Goal: Task Accomplishment & Management: Complete application form

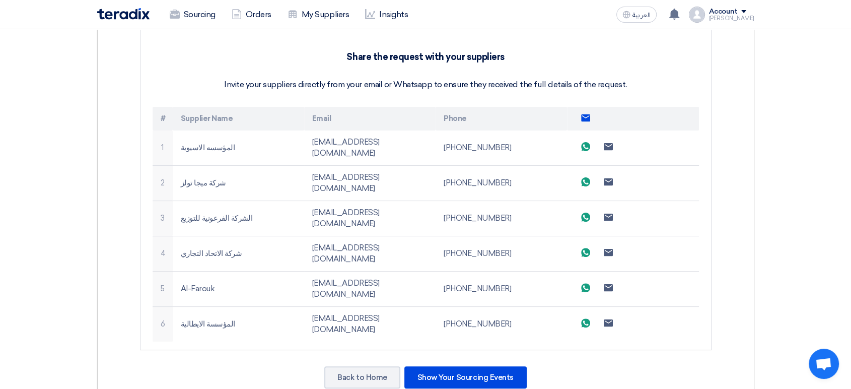
scroll to position [279, 0]
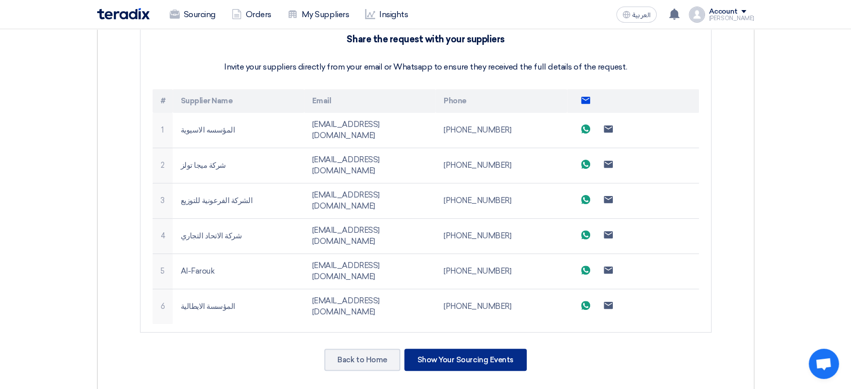
click at [487, 348] on div "Show Your Sourcing Events" at bounding box center [465, 359] width 122 height 22
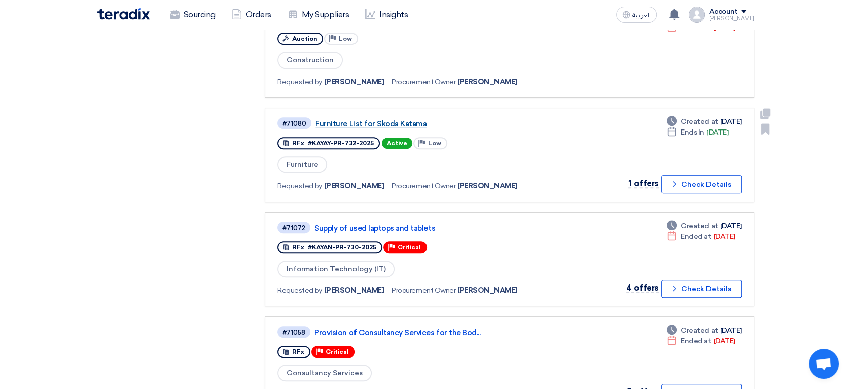
scroll to position [447, 0]
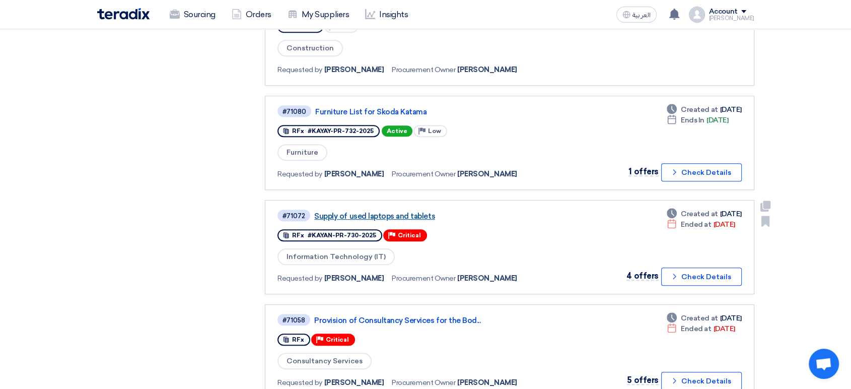
click at [409, 214] on link "Supply of used laptops and tablets" at bounding box center [440, 215] width 252 height 9
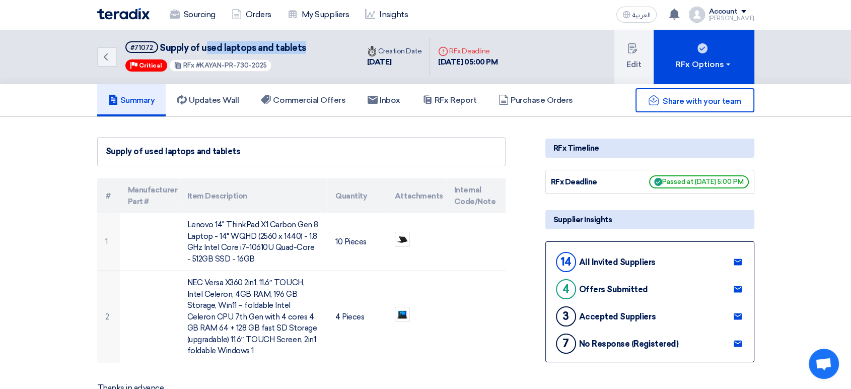
drag, startPoint x: 307, startPoint y: 47, endPoint x: 206, endPoint y: 47, distance: 100.2
click at [206, 47] on div "Back #71072 Supply of used laptops and tablets Priority Critical RFx #KAYAN-PR-…" at bounding box center [228, 56] width 262 height 55
click at [679, 11] on use at bounding box center [674, 14] width 10 height 11
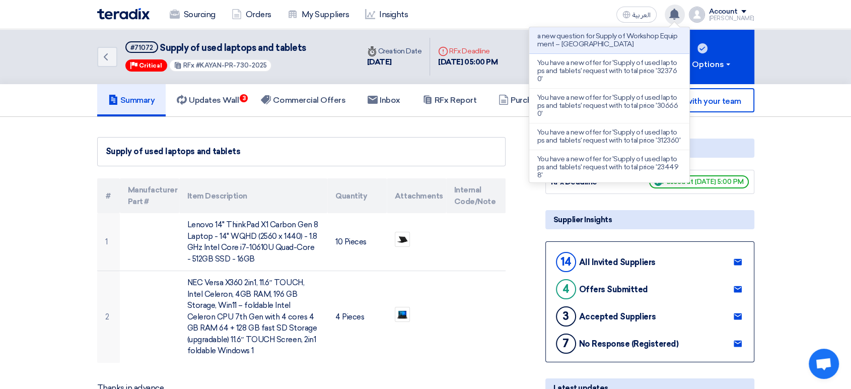
click at [679, 11] on use at bounding box center [674, 14] width 10 height 11
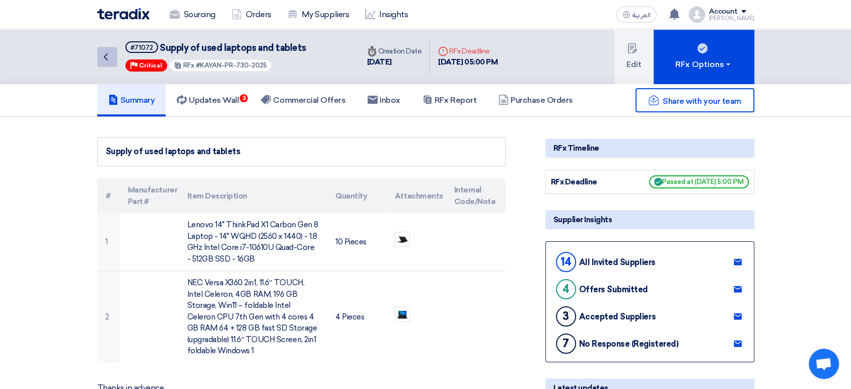
click at [111, 55] on icon "Back" at bounding box center [106, 57] width 12 height 12
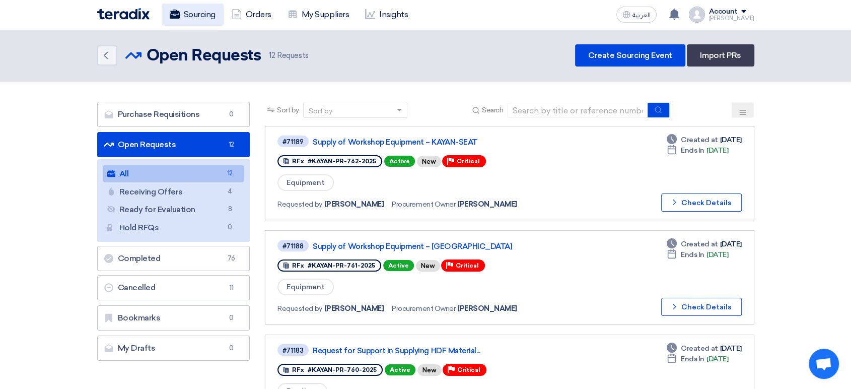
click at [190, 13] on link "Sourcing" at bounding box center [193, 15] width 62 height 22
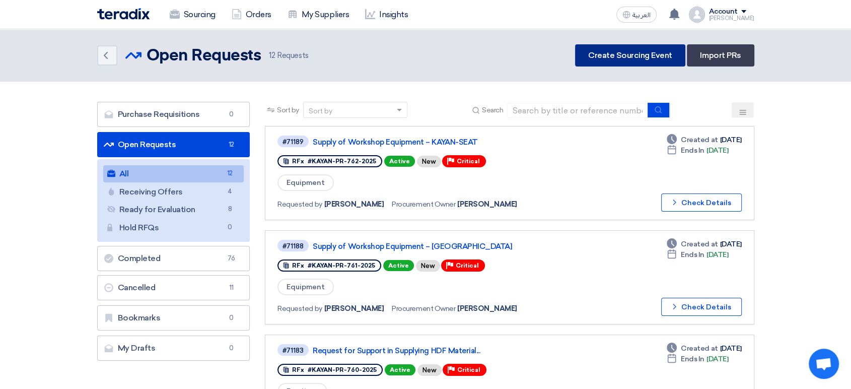
click at [629, 56] on link "Create Sourcing Event" at bounding box center [630, 55] width 110 height 22
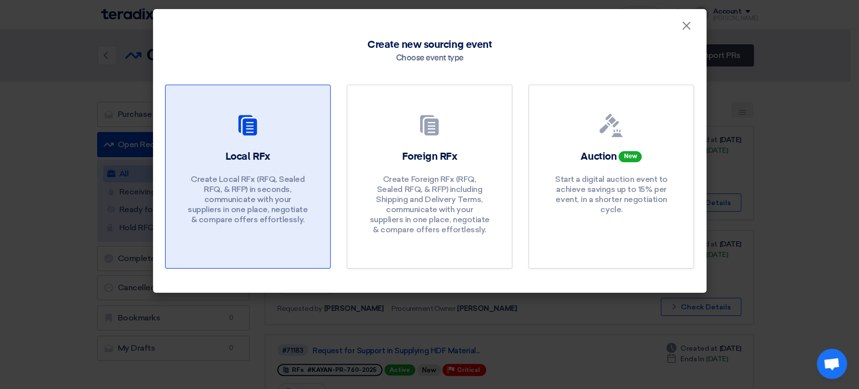
click at [226, 191] on p "Create Local RFx (RFQ, Sealed RFQ, & RFP) in seconds, communicate with your sup…" at bounding box center [247, 199] width 121 height 50
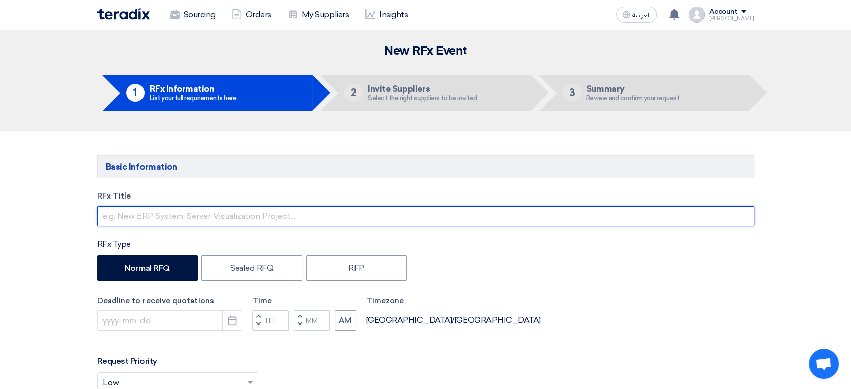
click at [205, 214] on input "text" at bounding box center [425, 216] width 657 height 20
paste input "Retrieving data. Wait a few seconds and try to cut or copy again."
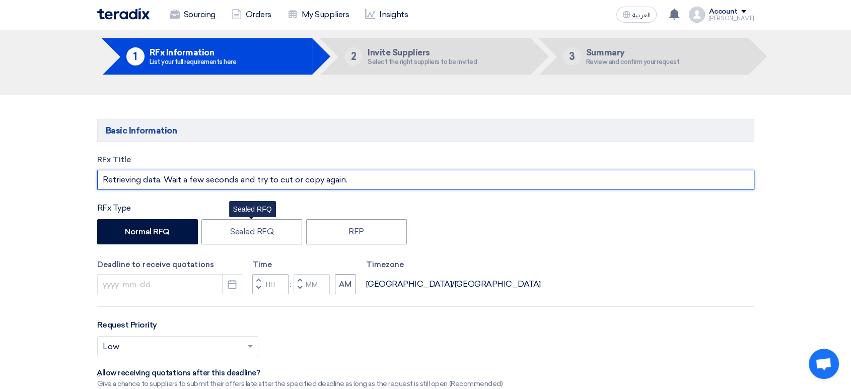
scroll to position [56, 0]
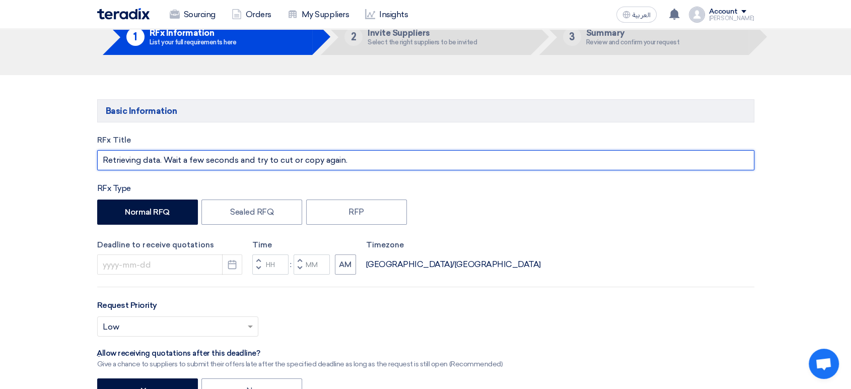
type input "Retrieving data. Wait a few seconds and try to cut or copy again."
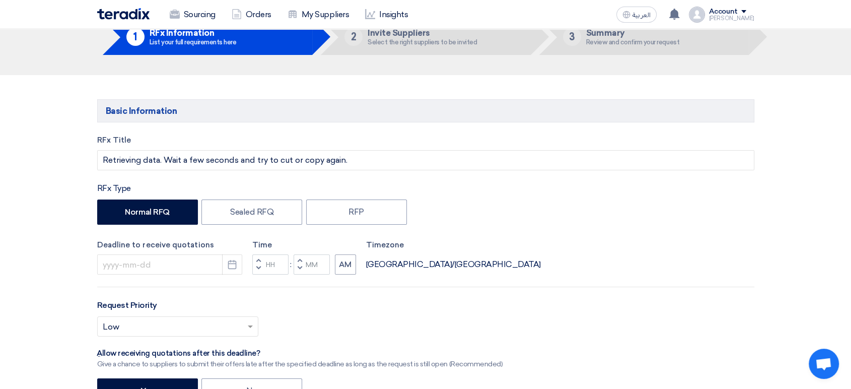
click at [239, 253] on div "Deadline to receive quotations Pick a date" at bounding box center [169, 257] width 145 height 36
click at [233, 270] on button "Pick a date" at bounding box center [232, 264] width 20 height 20
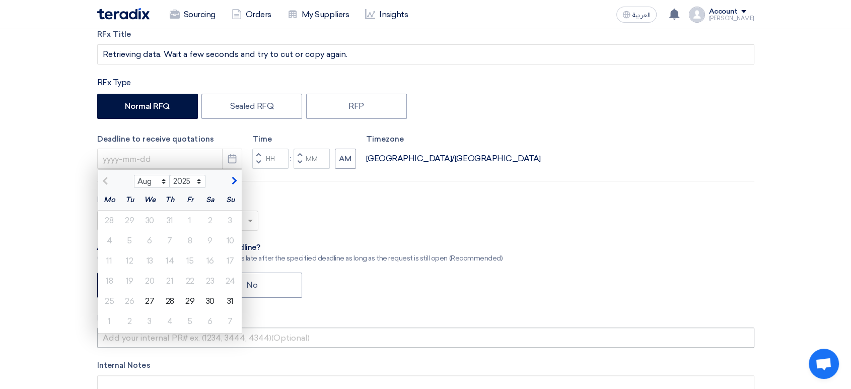
scroll to position [224, 0]
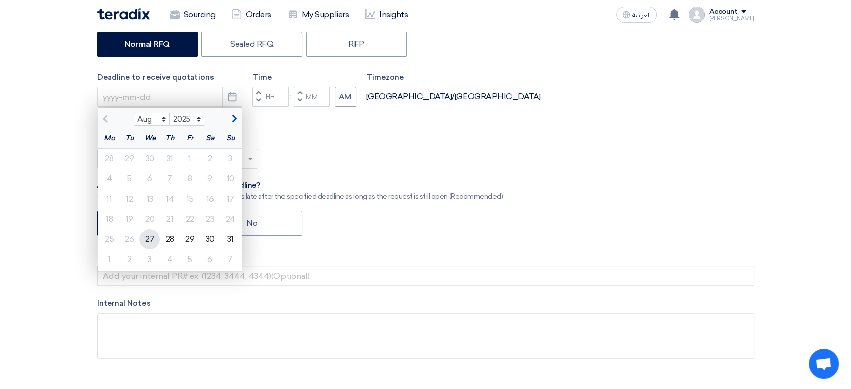
click at [147, 239] on div "27" at bounding box center [149, 239] width 20 height 20
type input "[DATE]"
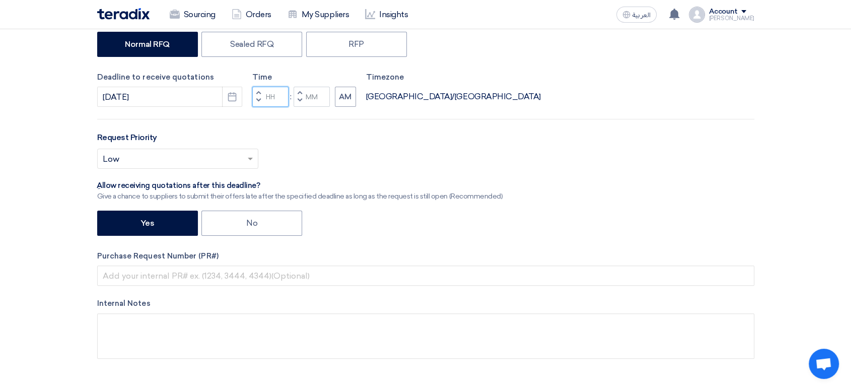
click at [270, 97] on input "Hours" at bounding box center [270, 97] width 36 height 20
type input "05"
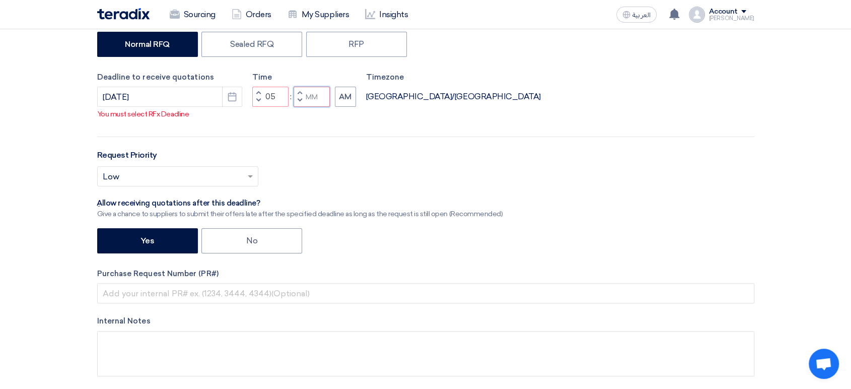
click at [308, 94] on input "Minutes" at bounding box center [311, 97] width 36 height 20
type input "00"
click at [343, 95] on button "AM" at bounding box center [345, 97] width 21 height 20
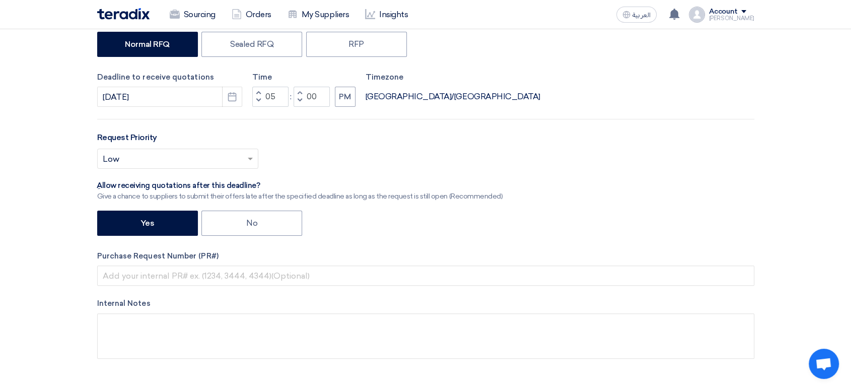
click at [245, 156] on span at bounding box center [251, 159] width 13 height 12
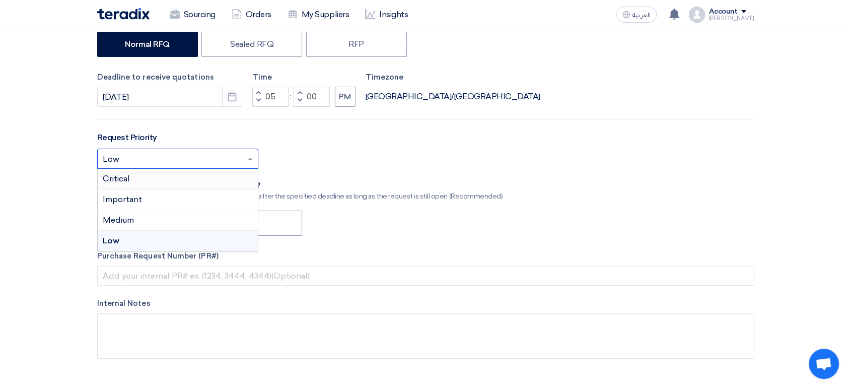
click at [165, 183] on div "Critical" at bounding box center [178, 179] width 160 height 21
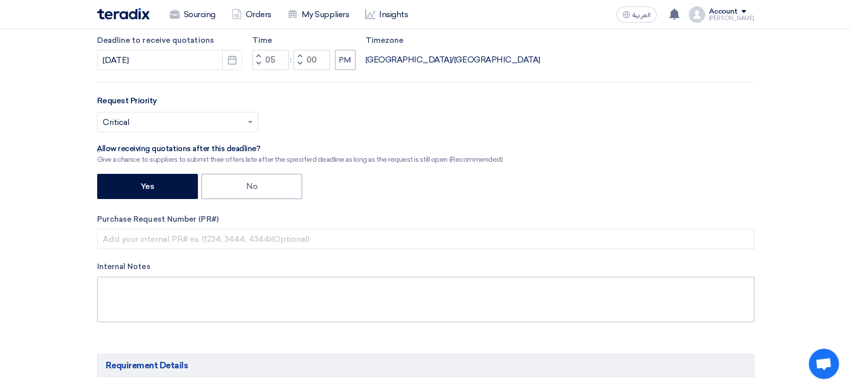
scroll to position [279, 0]
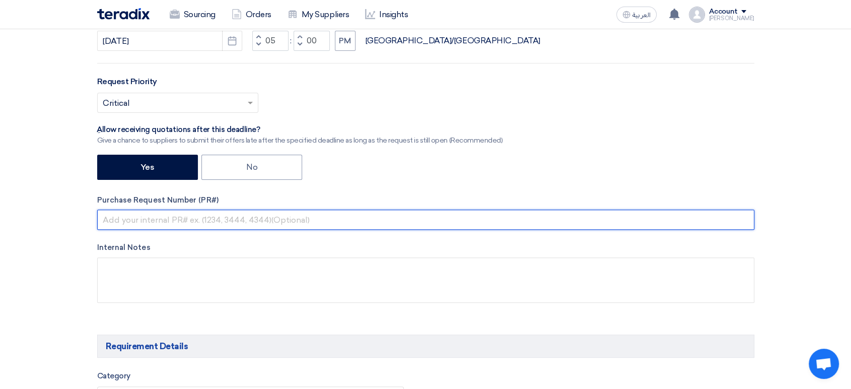
click at [235, 214] on input "text" at bounding box center [425, 219] width 657 height 20
paste input "KAYAN-PR-763-2025"
type input "KAYAN-PR-763-2025"
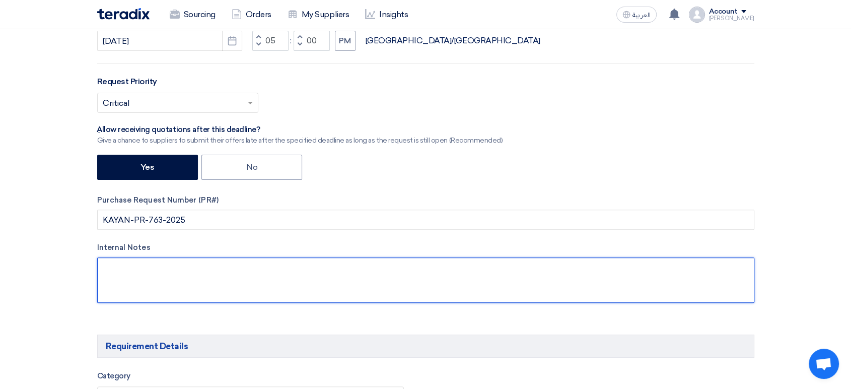
click at [240, 272] on textarea at bounding box center [425, 279] width 657 height 45
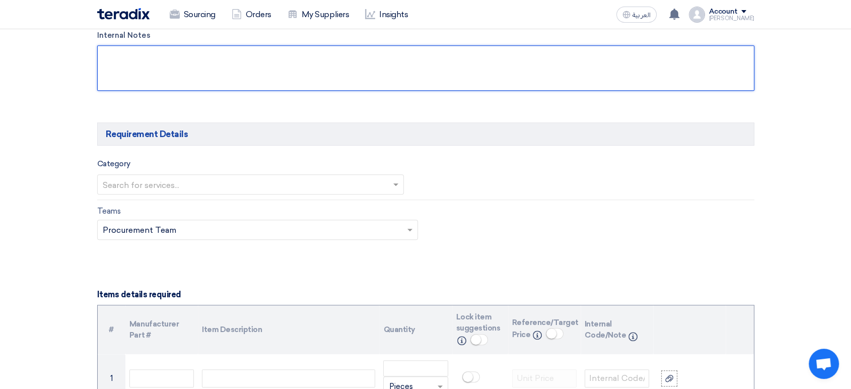
scroll to position [503, 0]
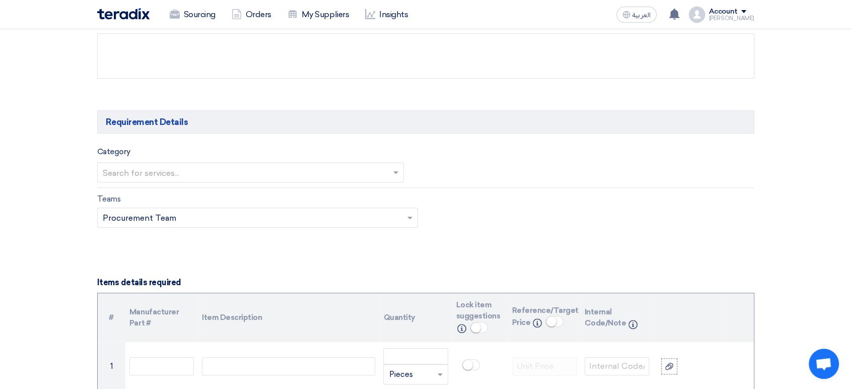
click at [266, 172] on input "text" at bounding box center [246, 173] width 286 height 17
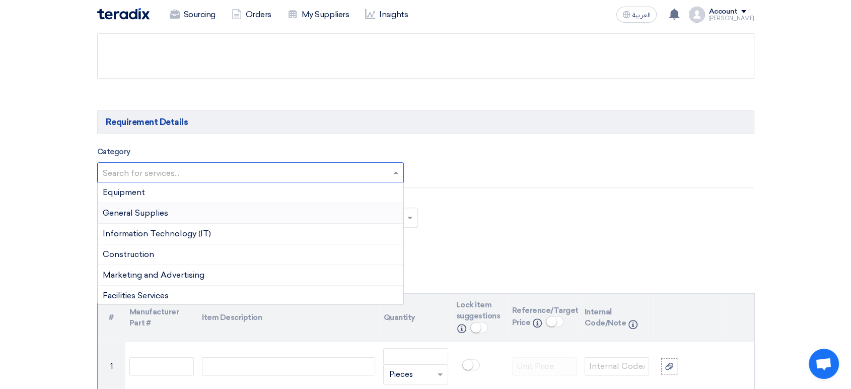
click at [188, 215] on div "General Supplies" at bounding box center [251, 213] width 306 height 21
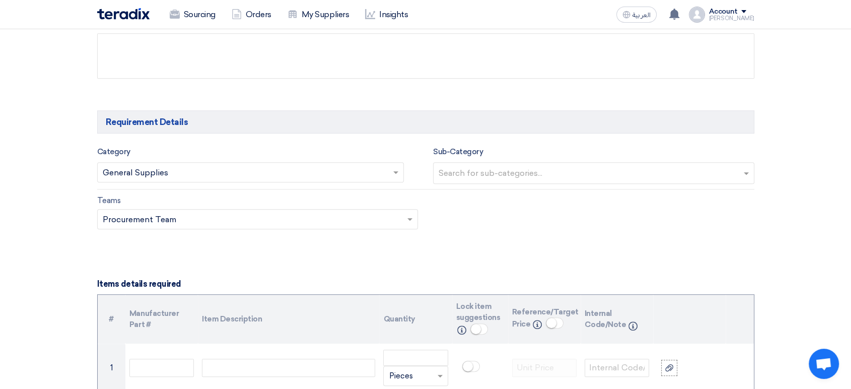
click at [514, 172] on input "text" at bounding box center [594, 174] width 313 height 17
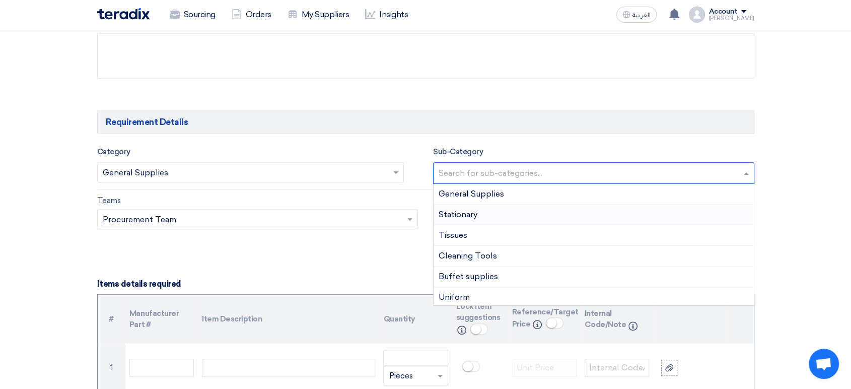
click at [488, 219] on div "Stationary" at bounding box center [593, 214] width 320 height 21
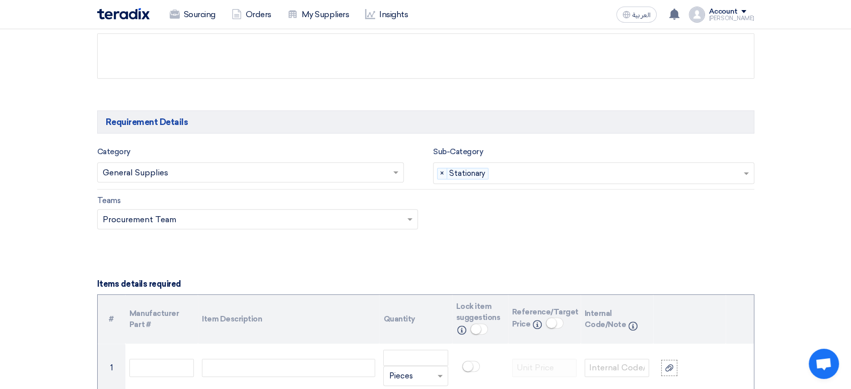
click at [319, 220] on input "text" at bounding box center [253, 219] width 300 height 17
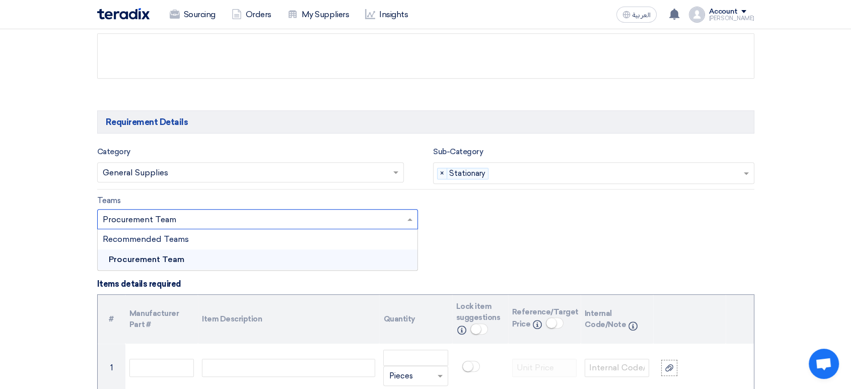
click at [319, 220] on input "text" at bounding box center [253, 219] width 300 height 17
click at [319, 218] on input "text" at bounding box center [253, 219] width 300 height 17
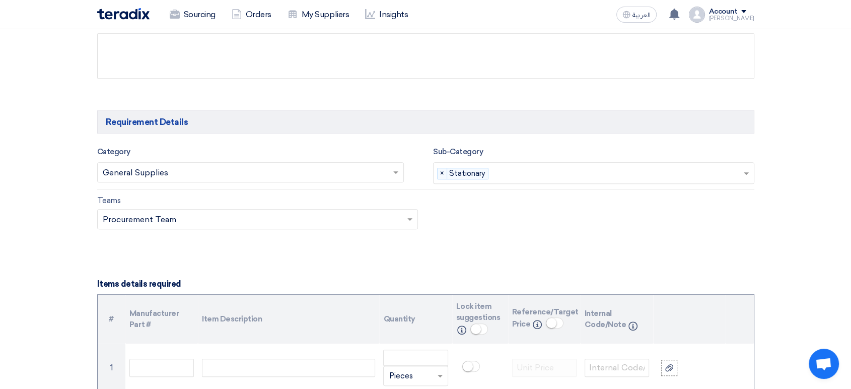
click at [601, 208] on div "Teams Teams.. × Procurement Team ×" at bounding box center [426, 217] width 672 height 47
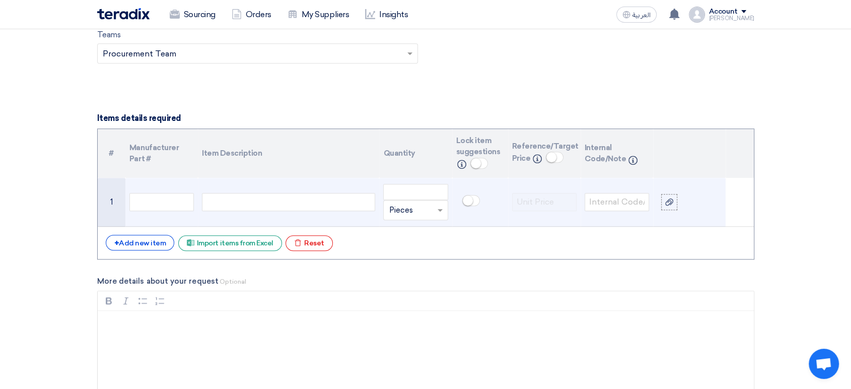
scroll to position [671, 0]
click at [252, 194] on div at bounding box center [288, 200] width 173 height 18
paste div
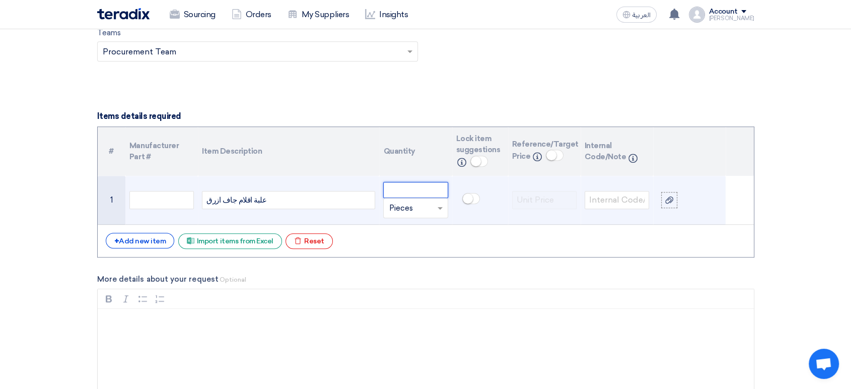
click at [412, 188] on input "number" at bounding box center [415, 190] width 64 height 16
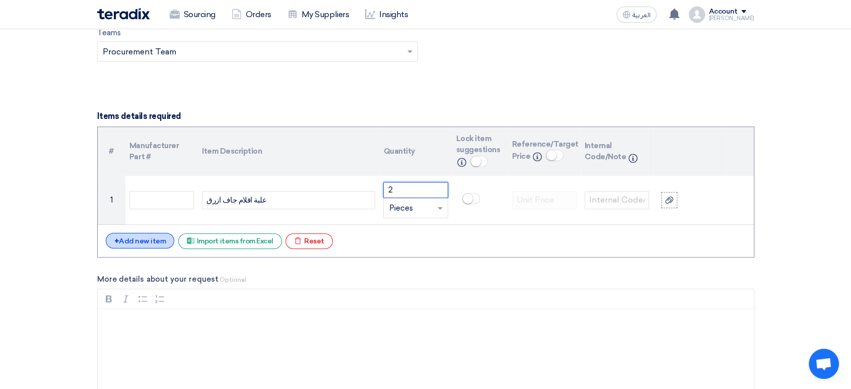
type input "2"
click at [141, 241] on div "+ Add new item" at bounding box center [140, 241] width 69 height 16
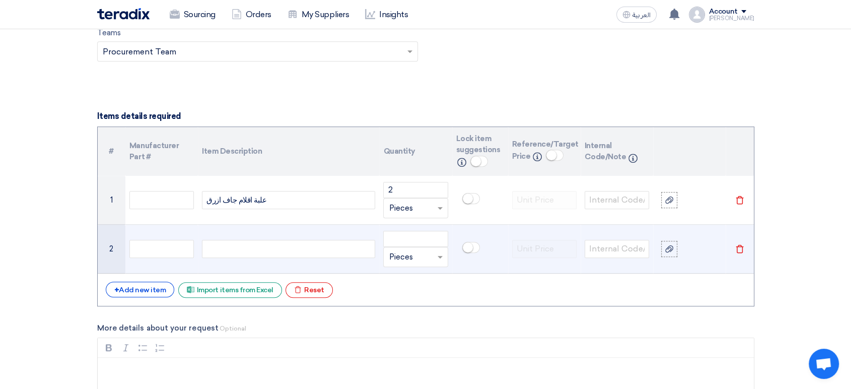
click at [245, 250] on div at bounding box center [288, 249] width 173 height 18
click at [239, 250] on div at bounding box center [288, 249] width 173 height 18
paste div
click at [399, 238] on input "number" at bounding box center [415, 239] width 64 height 16
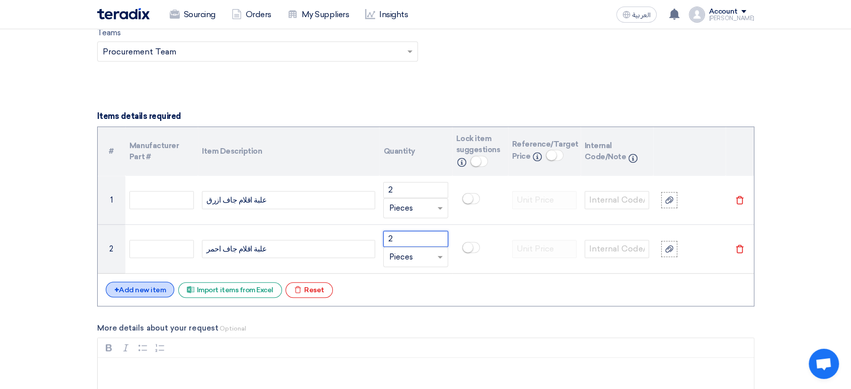
type input "2"
click at [146, 286] on div "+ Add new item" at bounding box center [140, 289] width 69 height 16
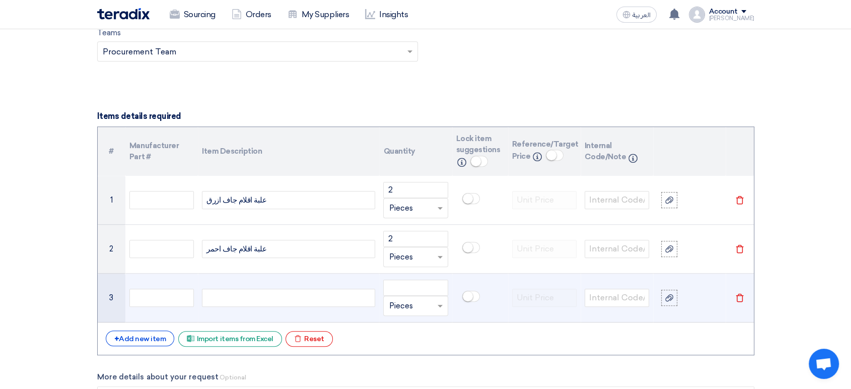
click at [269, 295] on div at bounding box center [288, 297] width 173 height 18
paste div
click at [416, 286] on input "number" at bounding box center [415, 287] width 64 height 16
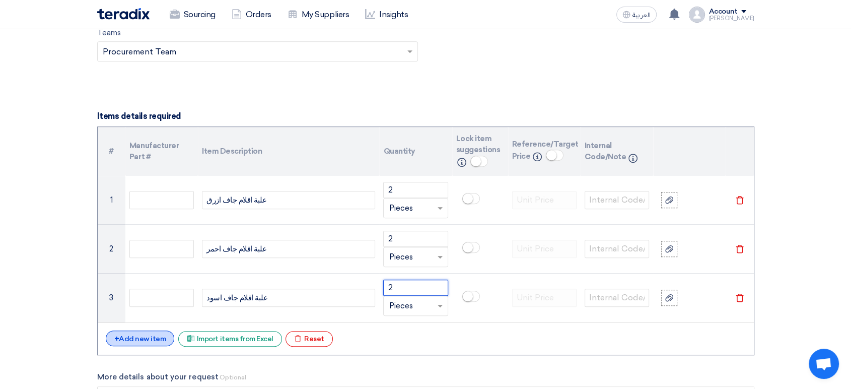
type input "2"
click at [141, 337] on div "+ Add new item" at bounding box center [140, 338] width 69 height 16
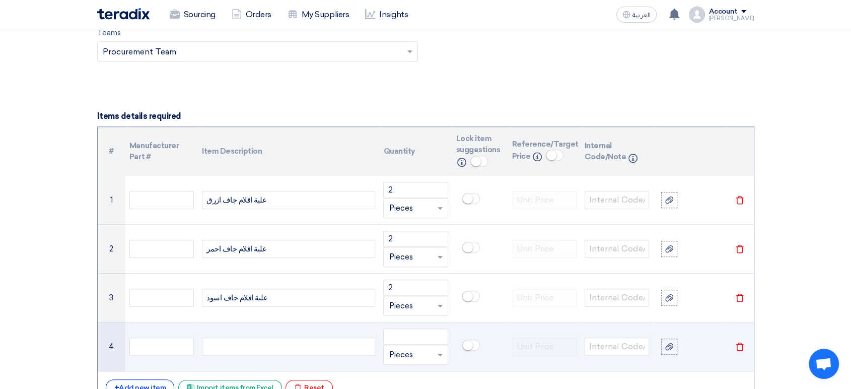
click at [226, 345] on div at bounding box center [288, 346] width 173 height 18
paste div
click at [412, 331] on input "number" at bounding box center [415, 336] width 64 height 16
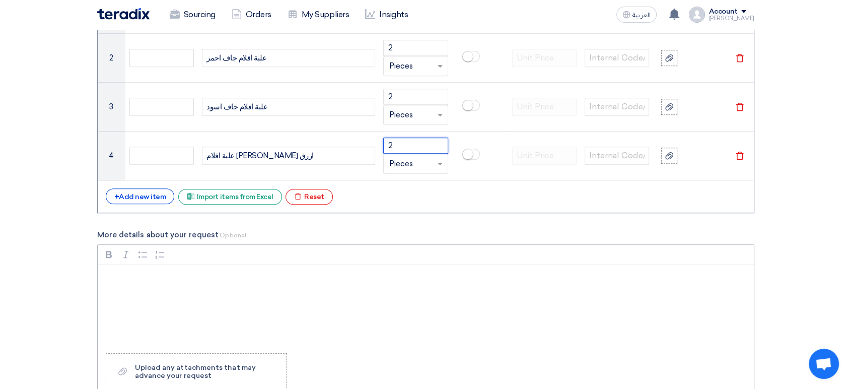
scroll to position [895, 0]
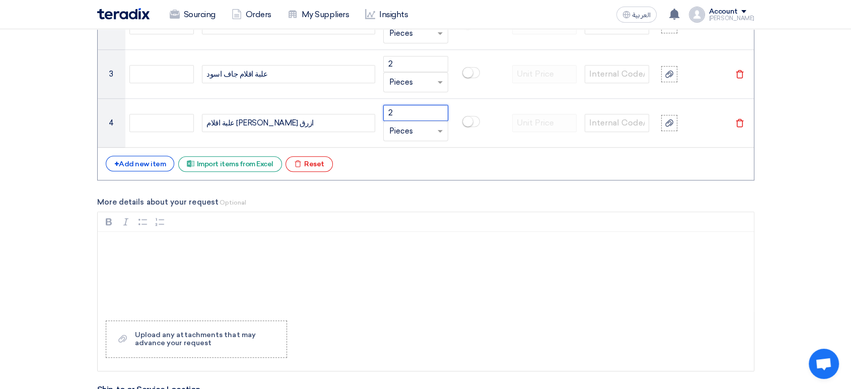
type input "2"
click at [154, 273] on div "Rich Text Editor, main" at bounding box center [426, 272] width 656 height 81
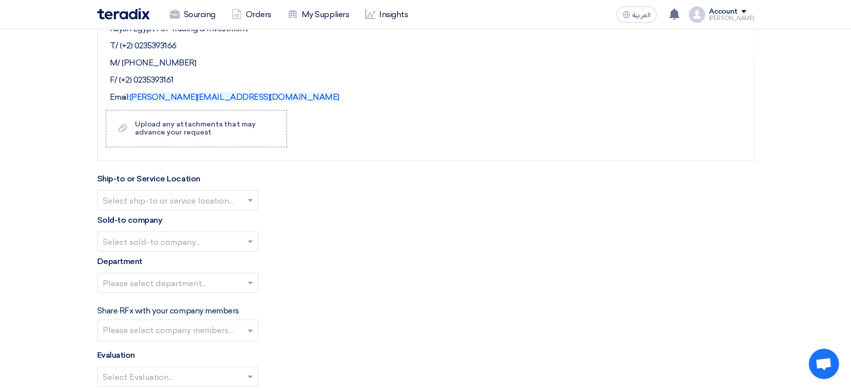
scroll to position [1119, 0]
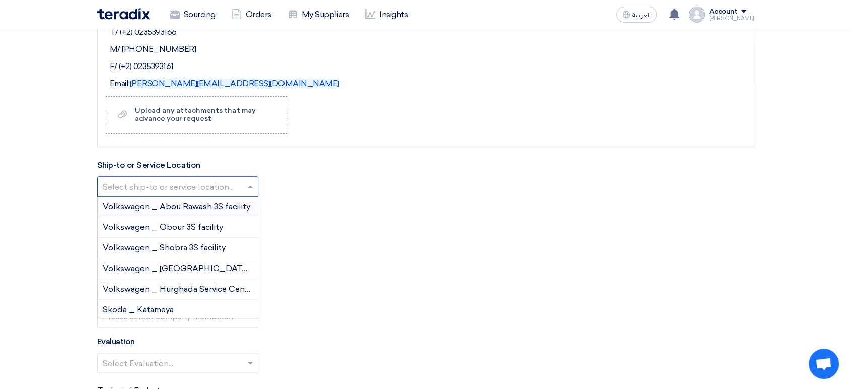
click at [183, 184] on input "text" at bounding box center [173, 187] width 140 height 17
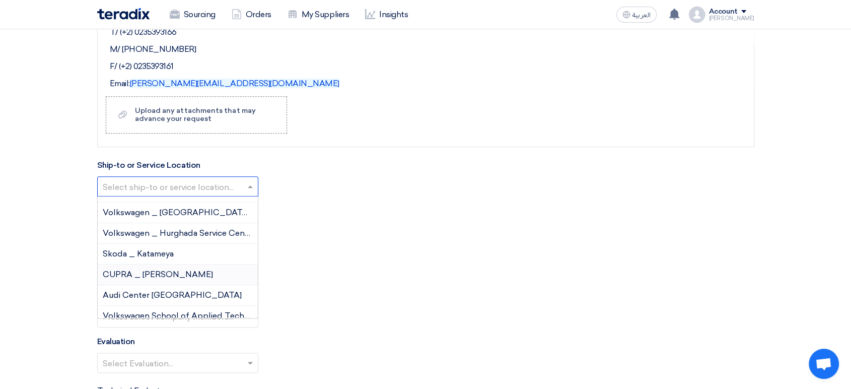
click at [158, 269] on span "CUPRA _ [PERSON_NAME]" at bounding box center [158, 274] width 110 height 10
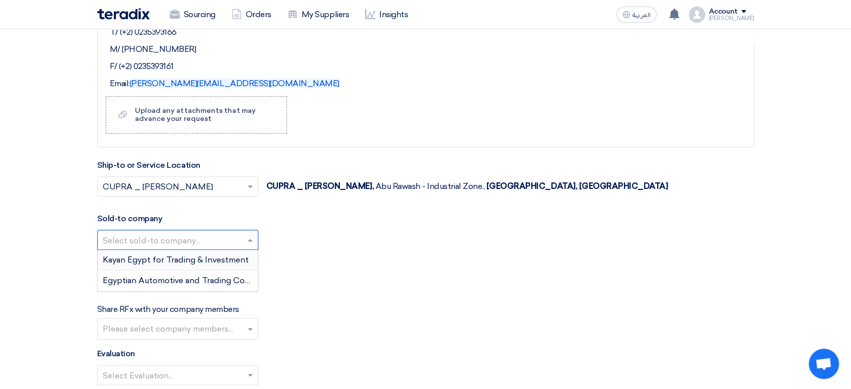
click at [173, 238] on input "text" at bounding box center [173, 241] width 140 height 17
click at [157, 258] on span "Kayan Egypt for Trading & Investment" at bounding box center [176, 260] width 146 height 10
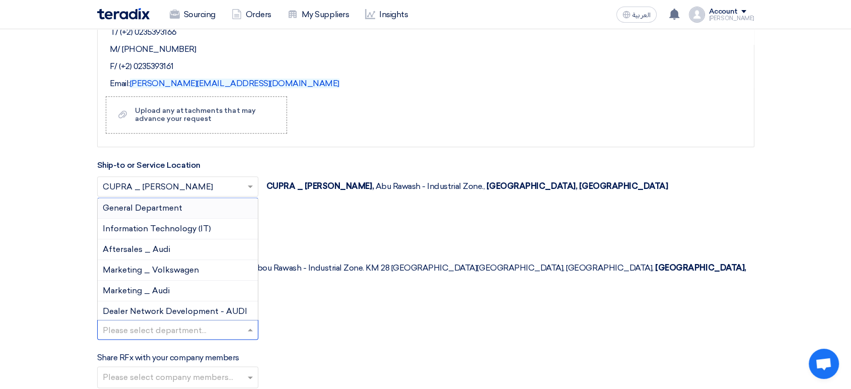
click at [152, 322] on input "text" at bounding box center [173, 330] width 140 height 17
click at [161, 203] on span "General Department" at bounding box center [143, 208] width 80 height 10
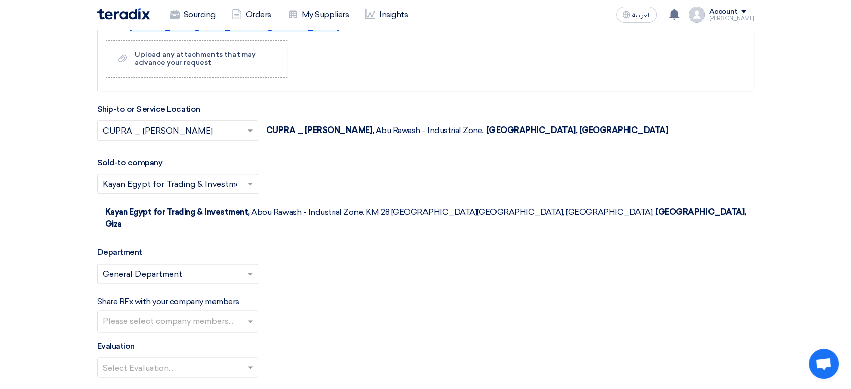
click at [157, 314] on input "text" at bounding box center [179, 322] width 153 height 17
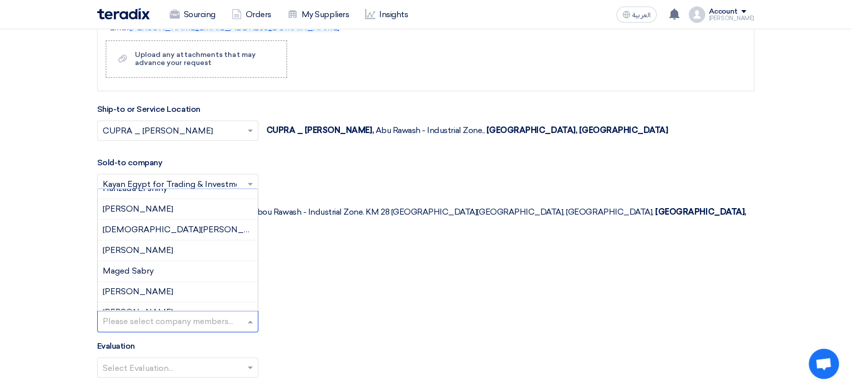
scroll to position [114, 0]
click at [175, 260] on div "[PERSON_NAME]" at bounding box center [178, 270] width 160 height 21
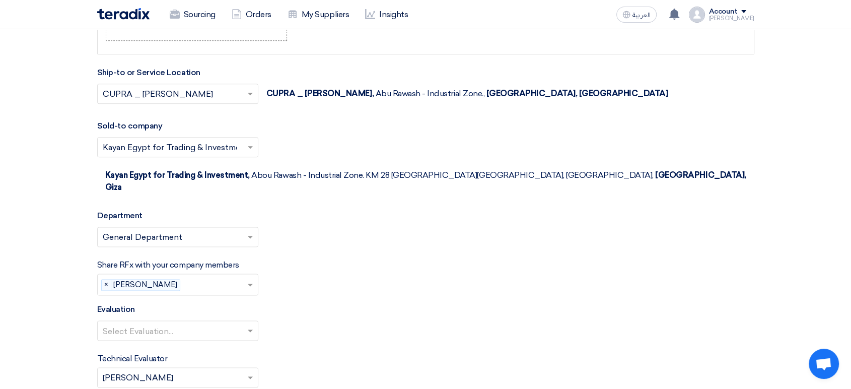
scroll to position [1230, 0]
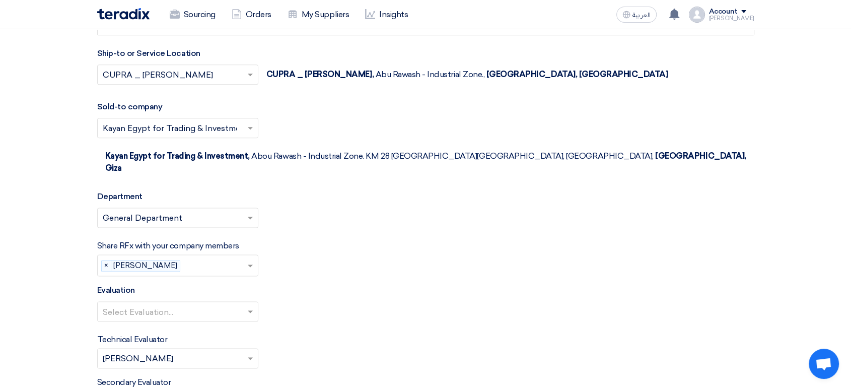
click at [164, 304] on input "text" at bounding box center [173, 312] width 140 height 17
click at [153, 321] on div "100% Price (VAT Included)" at bounding box center [178, 331] width 160 height 20
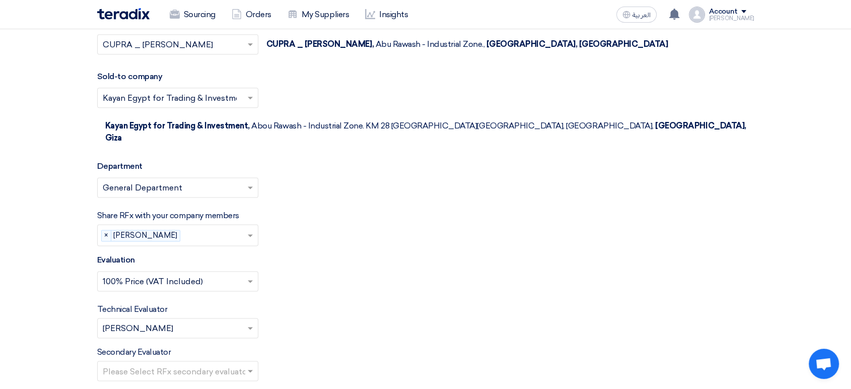
scroll to position [1286, 0]
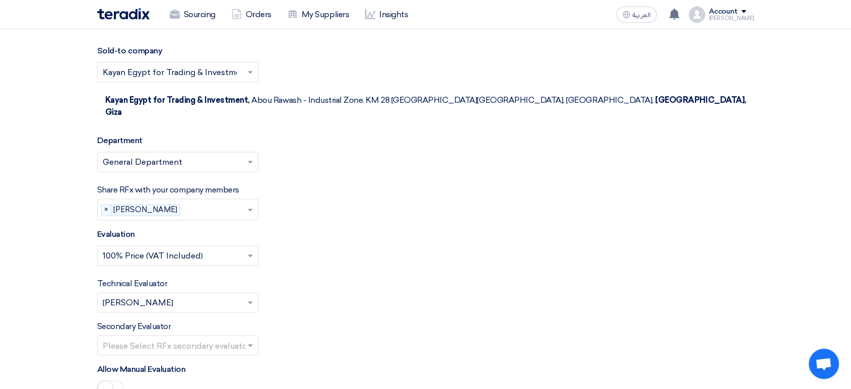
click at [161, 338] on input "text" at bounding box center [173, 346] width 140 height 17
click at [152, 360] on span "[PERSON_NAME]" at bounding box center [138, 365] width 70 height 10
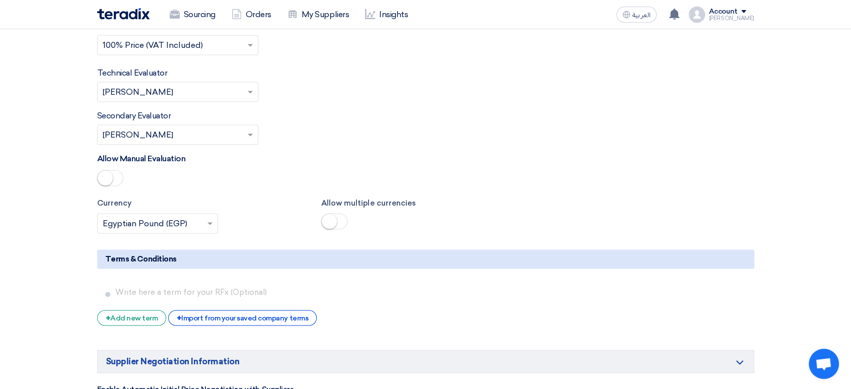
scroll to position [1510, 0]
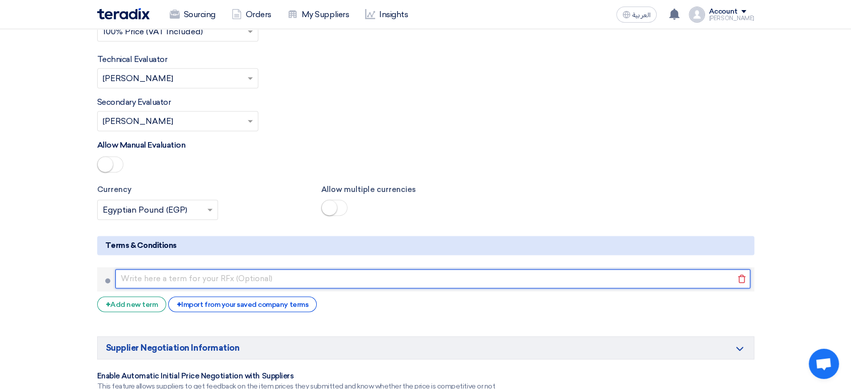
click at [209, 269] on input "text" at bounding box center [432, 278] width 635 height 19
type input "طريقة الدفع: [ تحويل بنكي خلال 30 يومًا من تاريخ الفاتورة/[DEMOGRAPHIC_DATA]]"
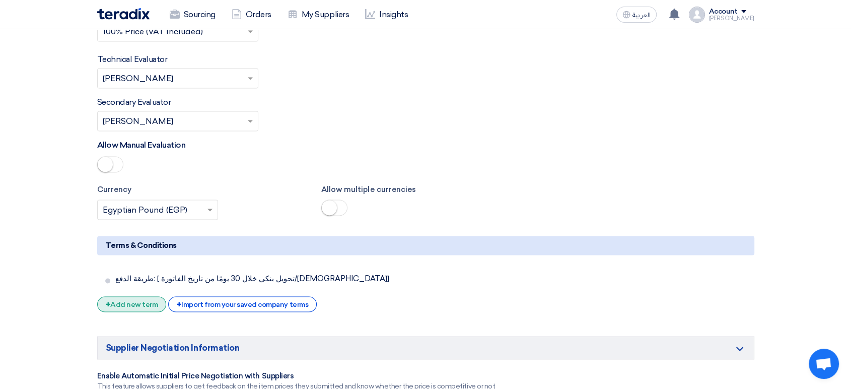
click at [137, 296] on div "+ Add new term" at bounding box center [131, 304] width 69 height 16
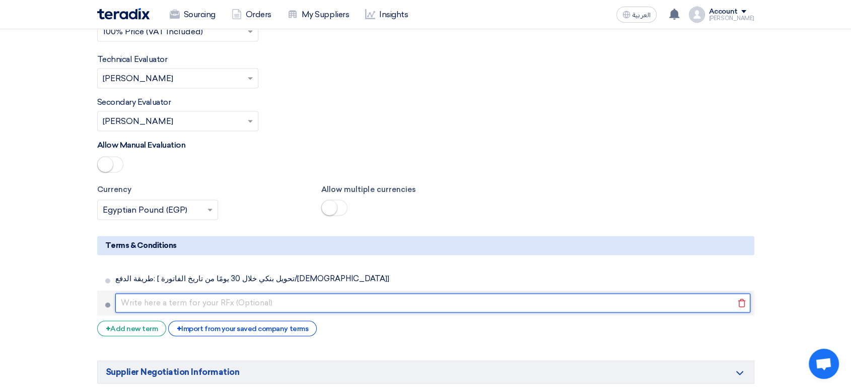
drag, startPoint x: 137, startPoint y: 261, endPoint x: 190, endPoint y: 268, distance: 53.8
click at [190, 293] on input "text" at bounding box center [432, 302] width 635 height 19
paste input "مدة التوريد: [ خلال 7 أيام من تاريخ أمر الشراء]"
type input "مدة التوريد: [ خلال 7 أيام من تاريخ أمر الشراء]"
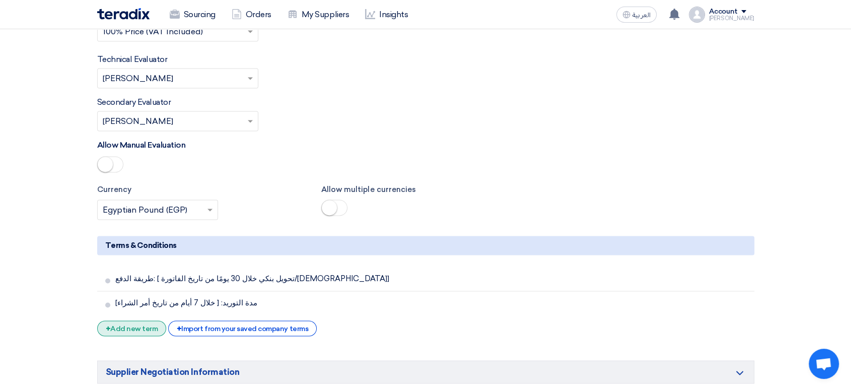
click at [133, 320] on div "+ Add new term" at bounding box center [131, 328] width 69 height 16
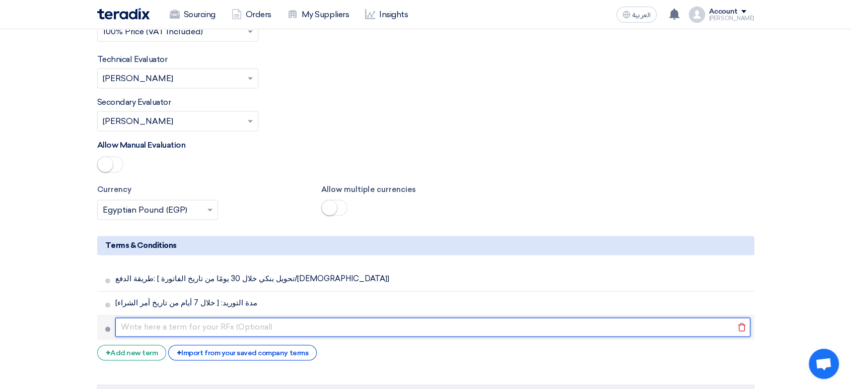
click at [185, 317] on input "text" at bounding box center [432, 326] width 635 height 19
paste input "مكان التوريد: [مثلاً: مخازن الشركة – فرع ابورواش]"
type input "مكان التوريد: [مثلاً: مخازن الشركة – فرع ابورواش]"
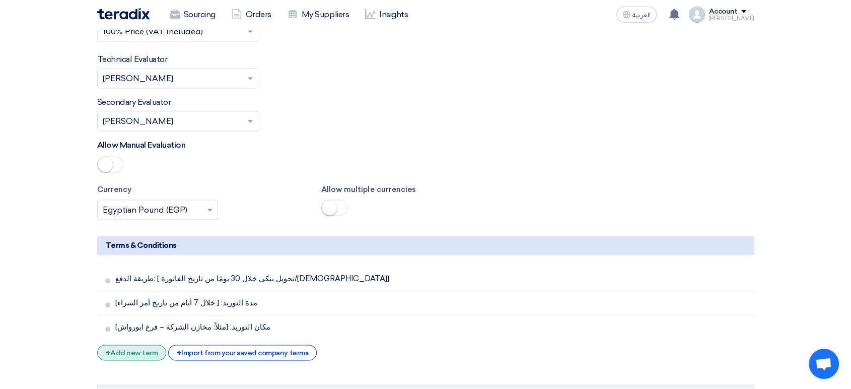
click at [127, 344] on div "+ Add new term" at bounding box center [131, 352] width 69 height 16
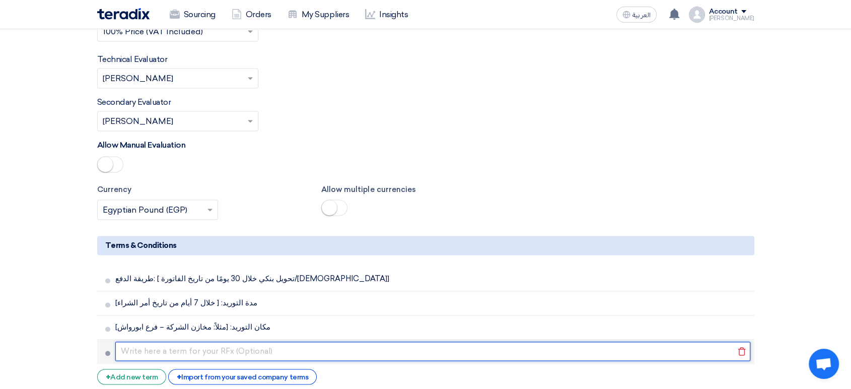
click at [180, 341] on input "text" at bounding box center [432, 350] width 635 height 19
paste input "صلاحية العرض: لا تقل عن [ 15 يومًا] من تاريخ استلامه."
type input "صلاحية العرض: لا تقل عن [ 15 يومًا] من تاريخ استلامه."
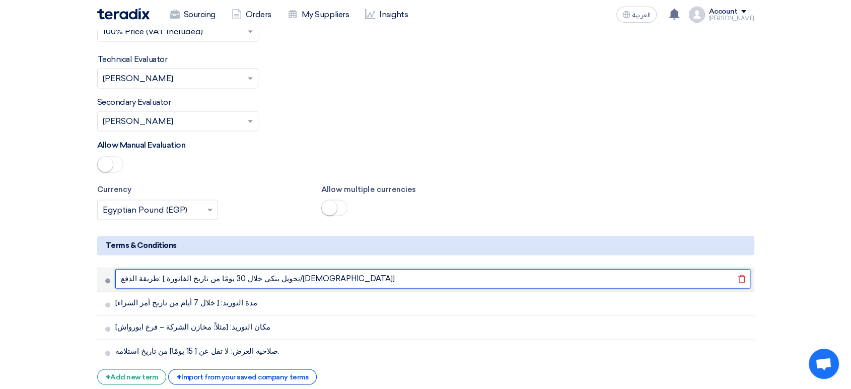
click at [201, 269] on input "طريقة الدفع: [ تحويل بنكي خلال 30 يومًا من تاريخ الفاتورة/[DEMOGRAPHIC_DATA]]" at bounding box center [432, 278] width 635 height 19
drag, startPoint x: 201, startPoint y: 242, endPoint x: 206, endPoint y: 242, distance: 5.5
click at [206, 269] on input "طريقة الدفع: [ تحويل بنكي خلال 30 يومًا من تاريخ الفاتورة/[DEMOGRAPHIC_DATA]]" at bounding box center [432, 278] width 635 height 19
drag, startPoint x: 199, startPoint y: 240, endPoint x: 206, endPoint y: 241, distance: 7.1
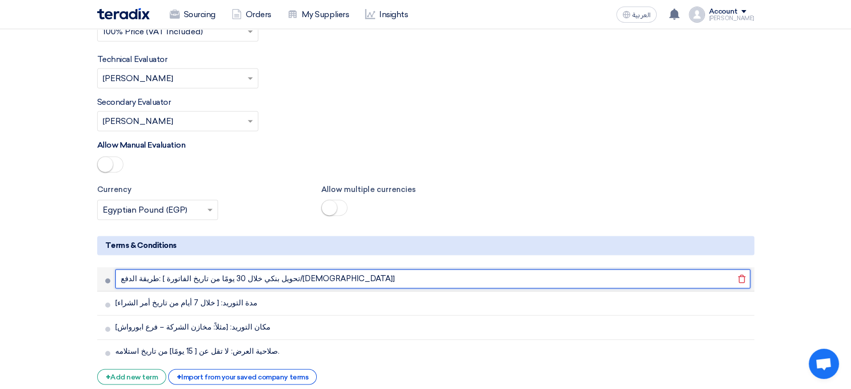
click at [206, 269] on input "طريقة الدفع: [ تحويل بنكي خلال 30 يومًا من تاريخ الفاتورة/[DEMOGRAPHIC_DATA]]" at bounding box center [432, 278] width 635 height 19
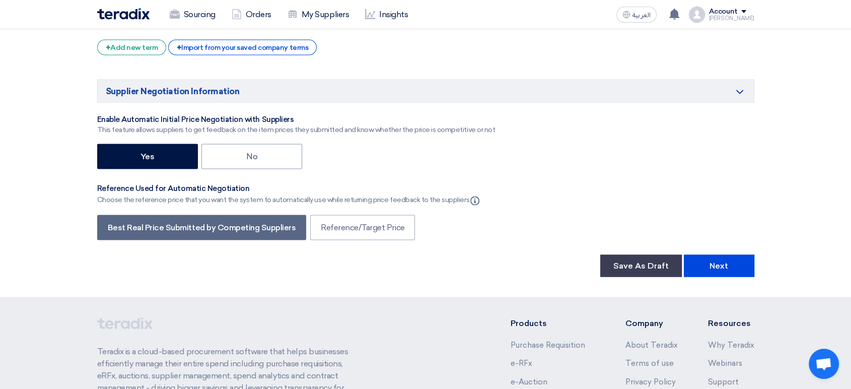
scroll to position [1845, 0]
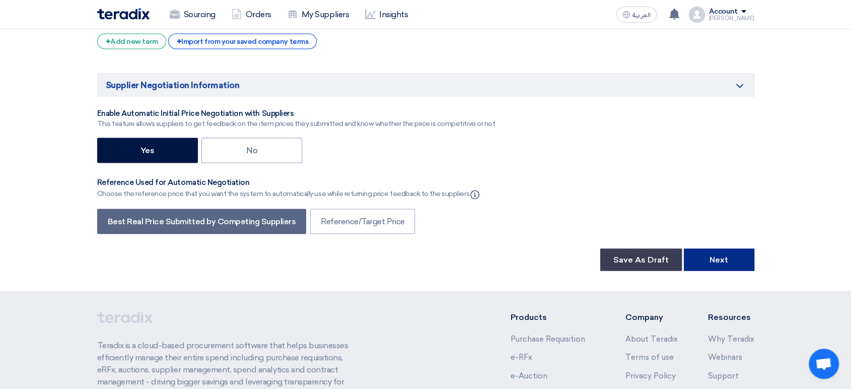
type input "طريقة الدفع: [ تحويل بنكي خلال 14 يومًا من تاريخ الفاتورة/[DEMOGRAPHIC_DATA]]"
click at [710, 248] on button "Next" at bounding box center [719, 259] width 70 height 22
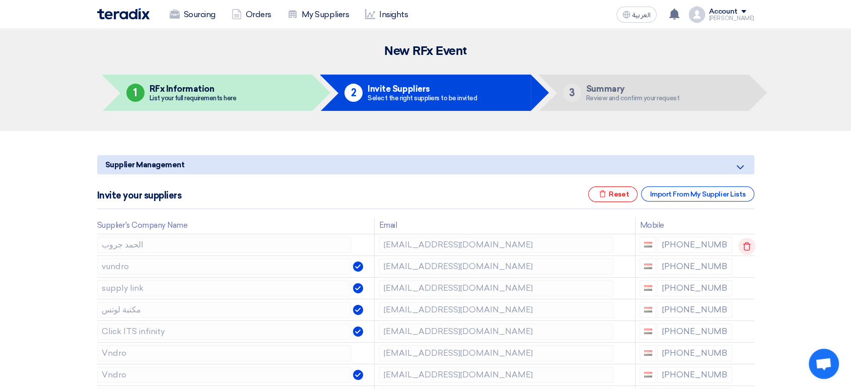
click at [744, 242] on icon at bounding box center [746, 246] width 17 height 17
click at [0, 0] on icon at bounding box center [0, 0] width 0 height 0
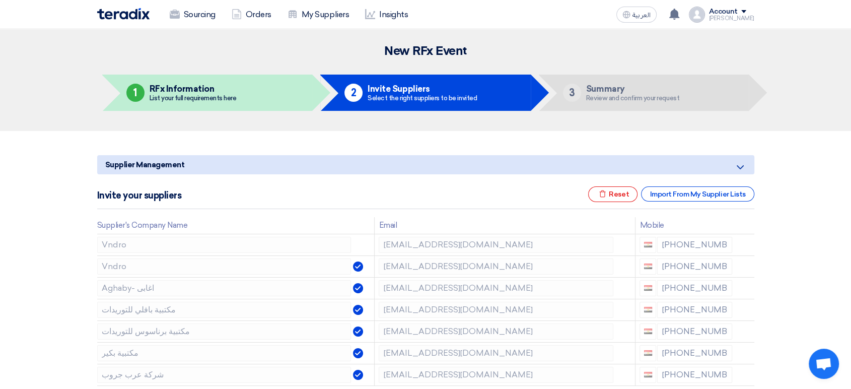
click at [0, 0] on icon at bounding box center [0, 0] width 0 height 0
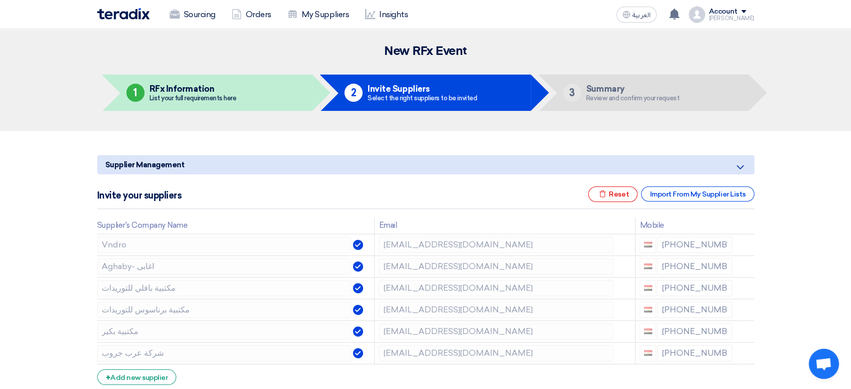
click at [0, 0] on icon at bounding box center [0, 0] width 0 height 0
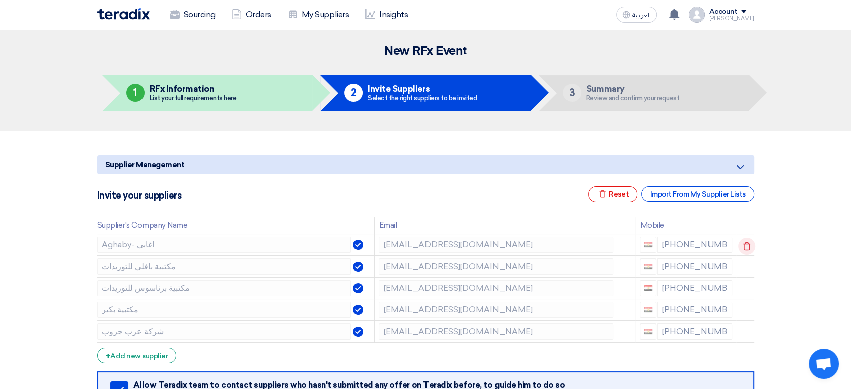
click at [749, 241] on icon at bounding box center [746, 246] width 17 height 17
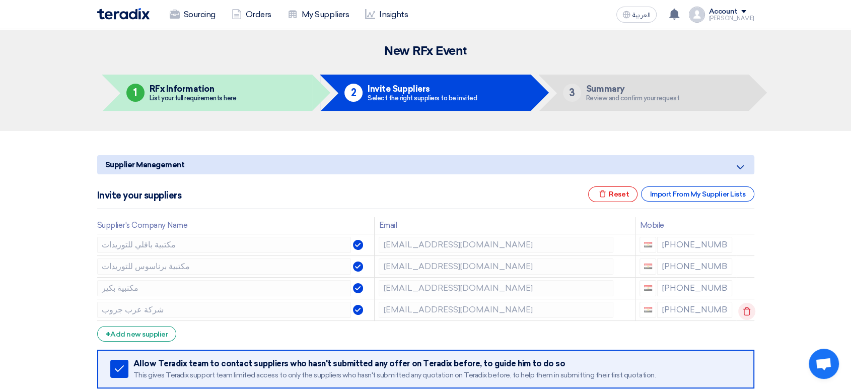
drag, startPoint x: 741, startPoint y: 309, endPoint x: 736, endPoint y: 311, distance: 5.3
click at [0, 0] on icon at bounding box center [0, 0] width 0 height 0
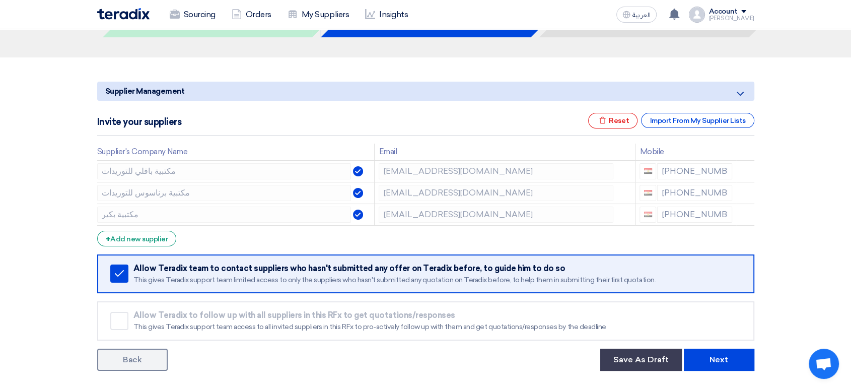
scroll to position [279, 0]
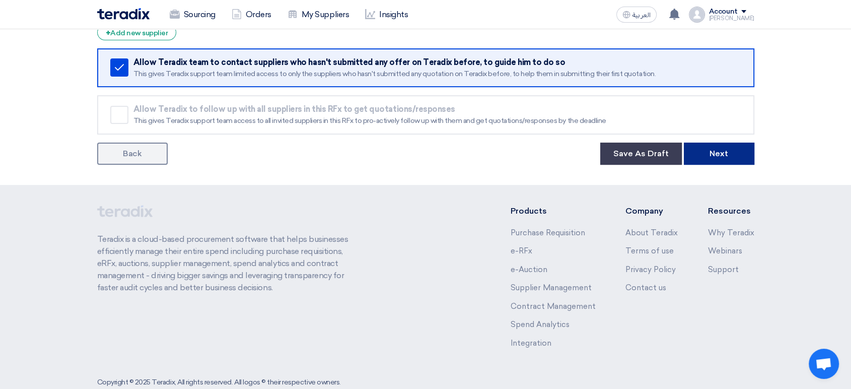
click at [725, 152] on button "Next" at bounding box center [719, 153] width 70 height 22
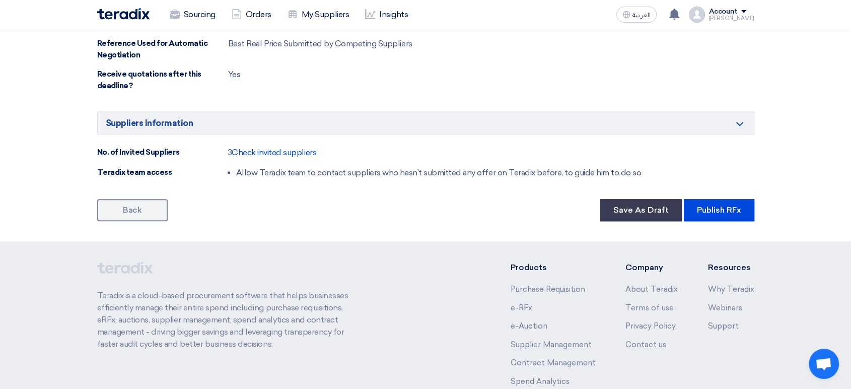
scroll to position [895, 0]
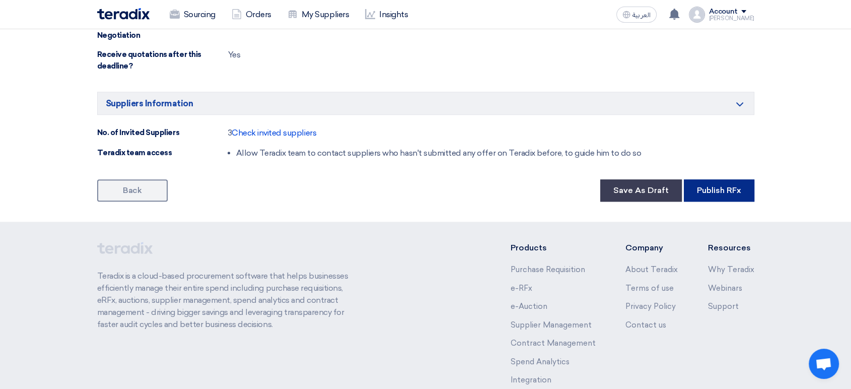
click at [721, 195] on button "Publish RFx" at bounding box center [719, 190] width 70 height 22
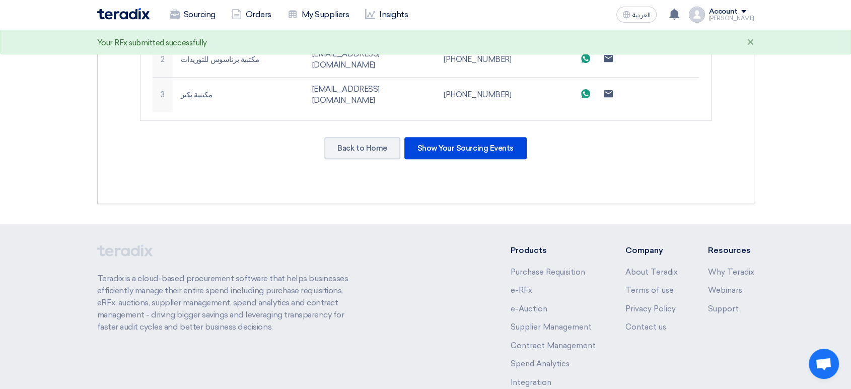
scroll to position [391, 0]
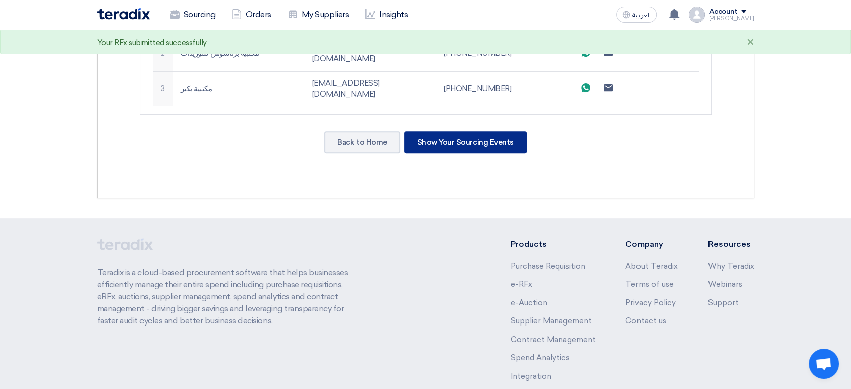
click at [481, 131] on div "Show Your Sourcing Events" at bounding box center [465, 142] width 122 height 22
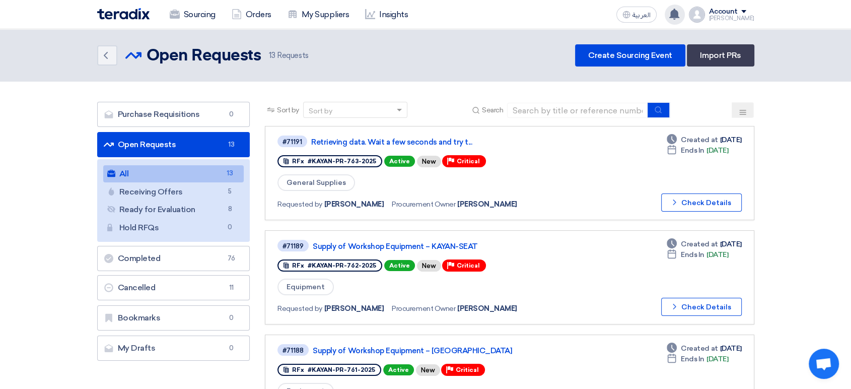
click at [679, 15] on use at bounding box center [674, 14] width 10 height 11
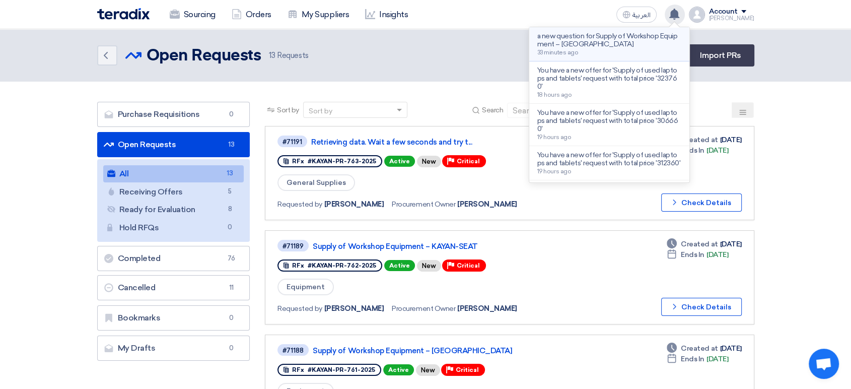
click at [650, 47] on p "a new question for Supply of Workshop Equipment – [GEOGRAPHIC_DATA]" at bounding box center [609, 40] width 144 height 16
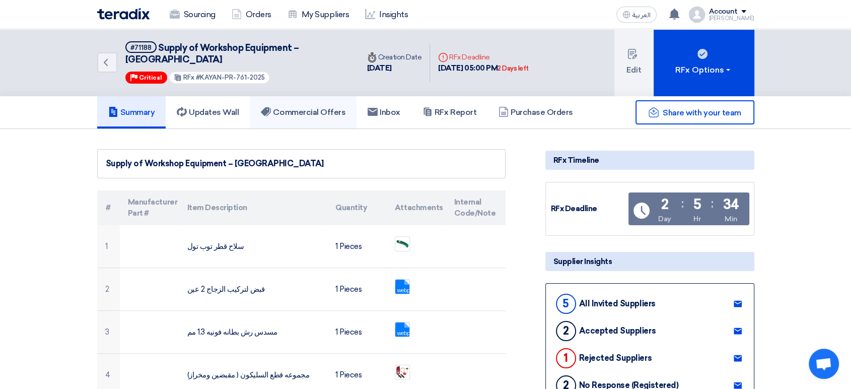
click at [302, 107] on h5 "Commercial Offers" at bounding box center [303, 112] width 85 height 10
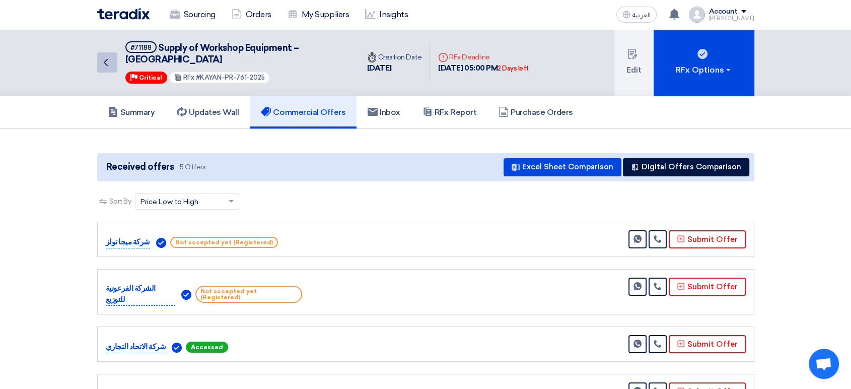
click at [105, 59] on use at bounding box center [106, 62] width 4 height 7
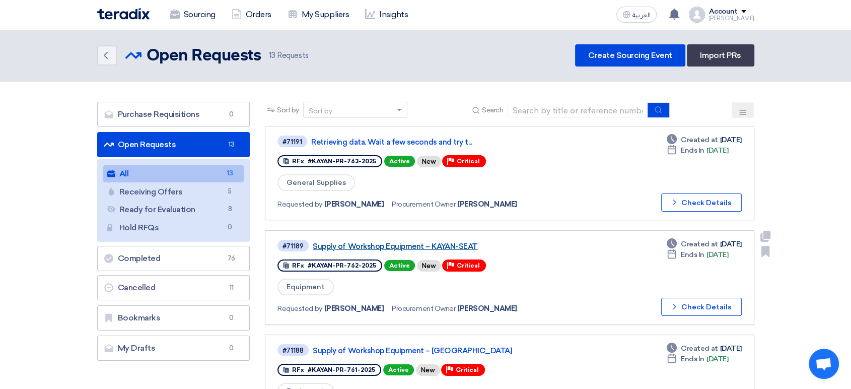
click at [408, 244] on link "Supply of Workshop Equipment – KAYAN-SEAT" at bounding box center [439, 246] width 252 height 9
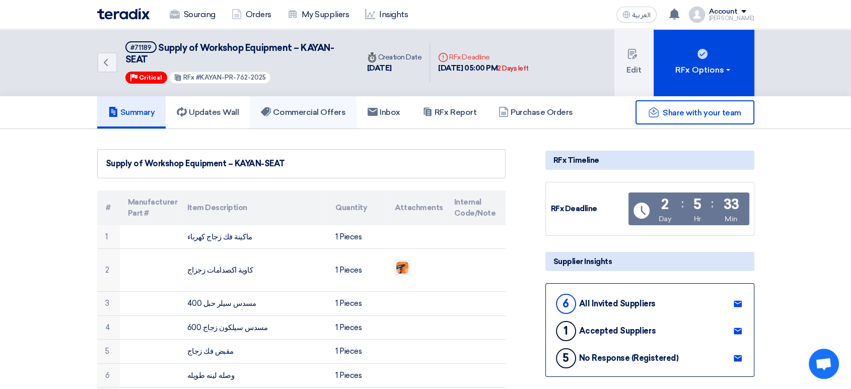
click at [287, 110] on h5 "Commercial Offers" at bounding box center [303, 112] width 85 height 10
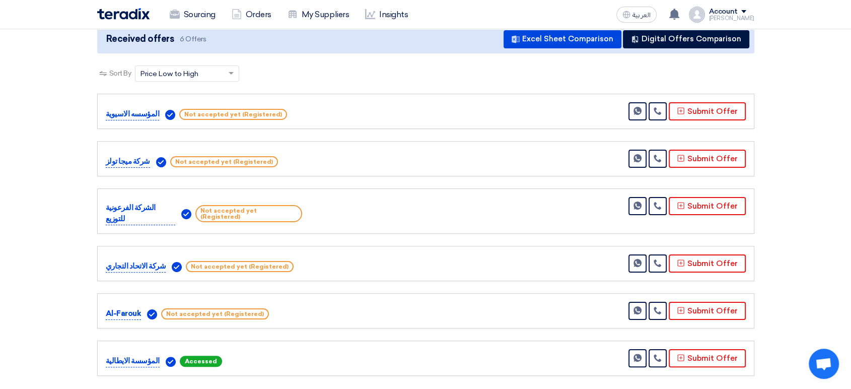
scroll to position [112, 0]
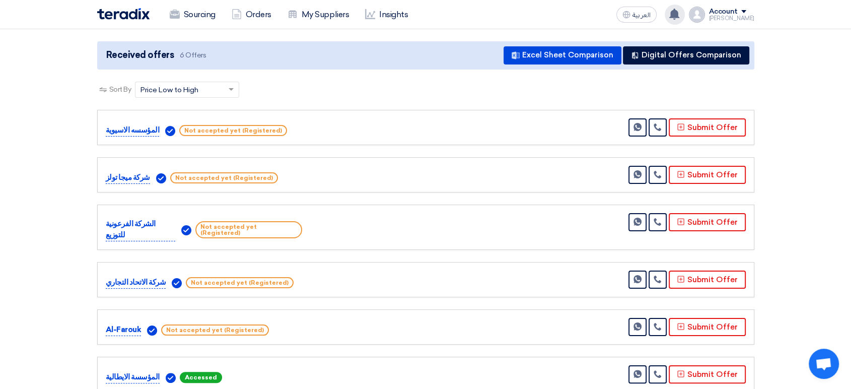
click at [679, 13] on use at bounding box center [674, 14] width 10 height 11
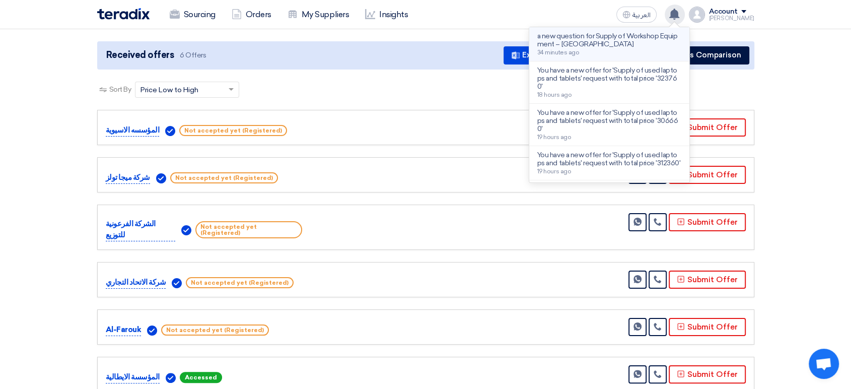
click at [651, 49] on div "a new question for Supply of Workshop Equipment – [GEOGRAPHIC_DATA] 34 minutes …" at bounding box center [609, 44] width 144 height 24
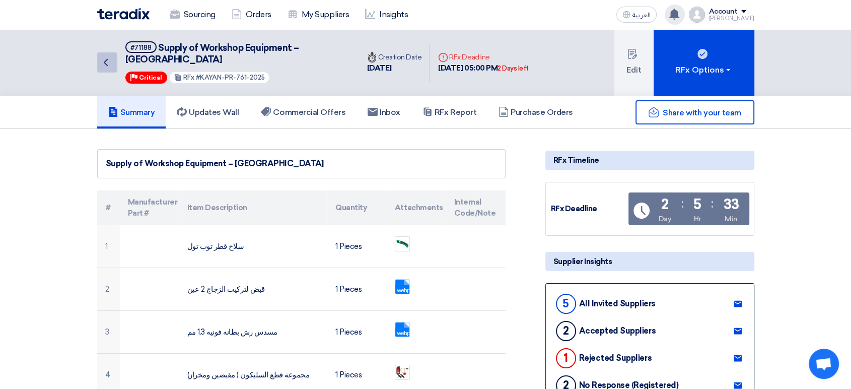
click at [108, 56] on icon "Back" at bounding box center [106, 62] width 12 height 12
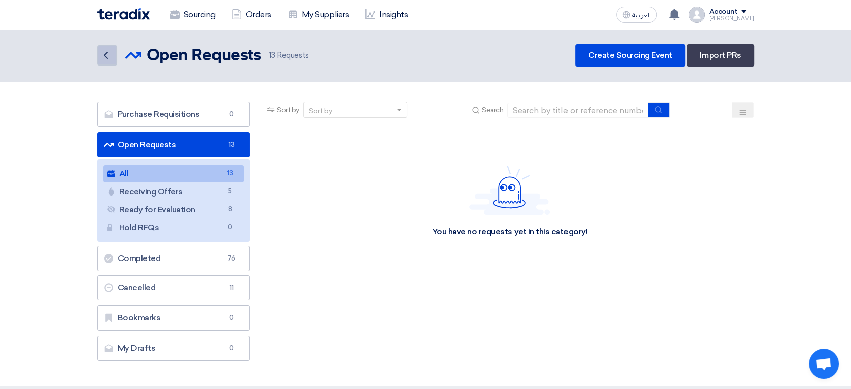
click at [108, 56] on icon "Back" at bounding box center [106, 55] width 12 height 12
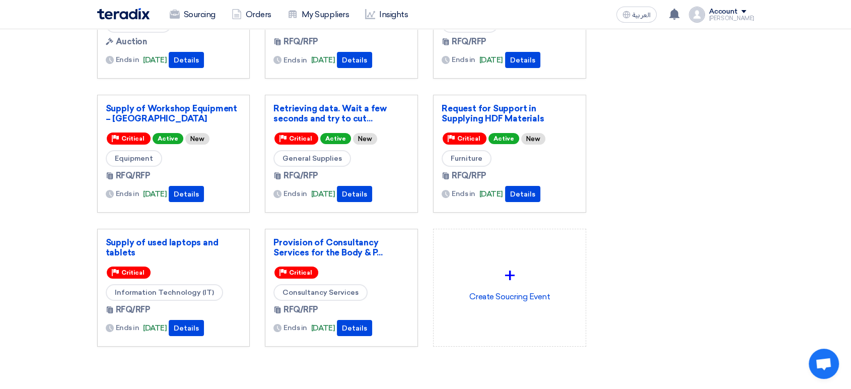
scroll to position [168, 0]
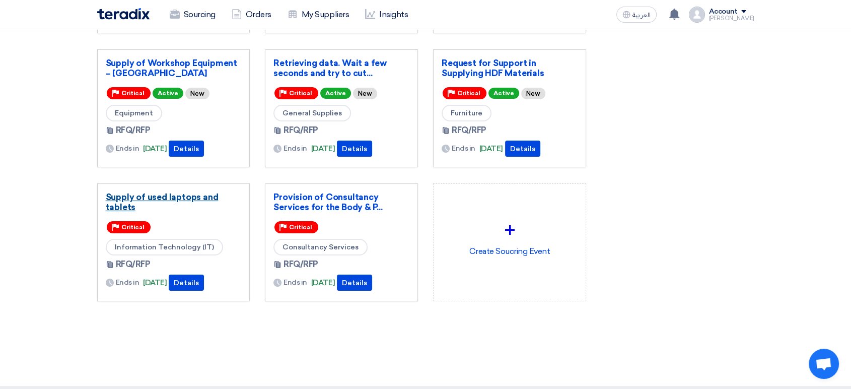
click at [150, 201] on link "Supply of used laptops and tablets" at bounding box center [174, 202] width 136 height 20
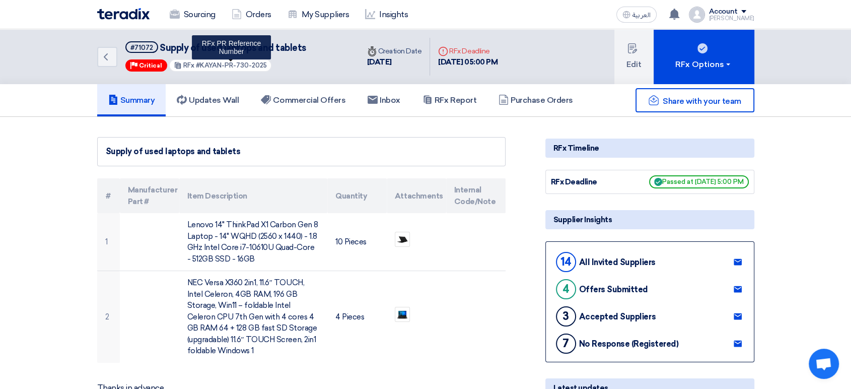
drag, startPoint x: 269, startPoint y: 63, endPoint x: 200, endPoint y: 68, distance: 69.1
click at [200, 68] on div "RFx #KAYAN-PR-730-2025 RFx PR Reference Number" at bounding box center [220, 65] width 103 height 13
copy span "KAYAN-PR-730-2025"
